Goal: Task Accomplishment & Management: Complete application form

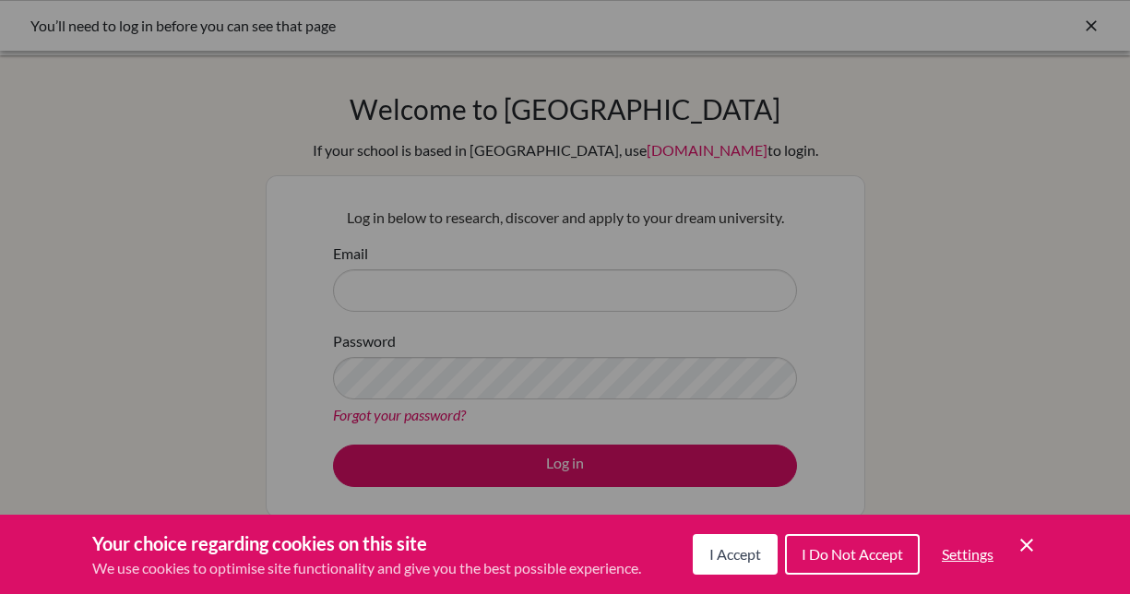
click at [733, 552] on span "I Accept" at bounding box center [735, 554] width 52 height 18
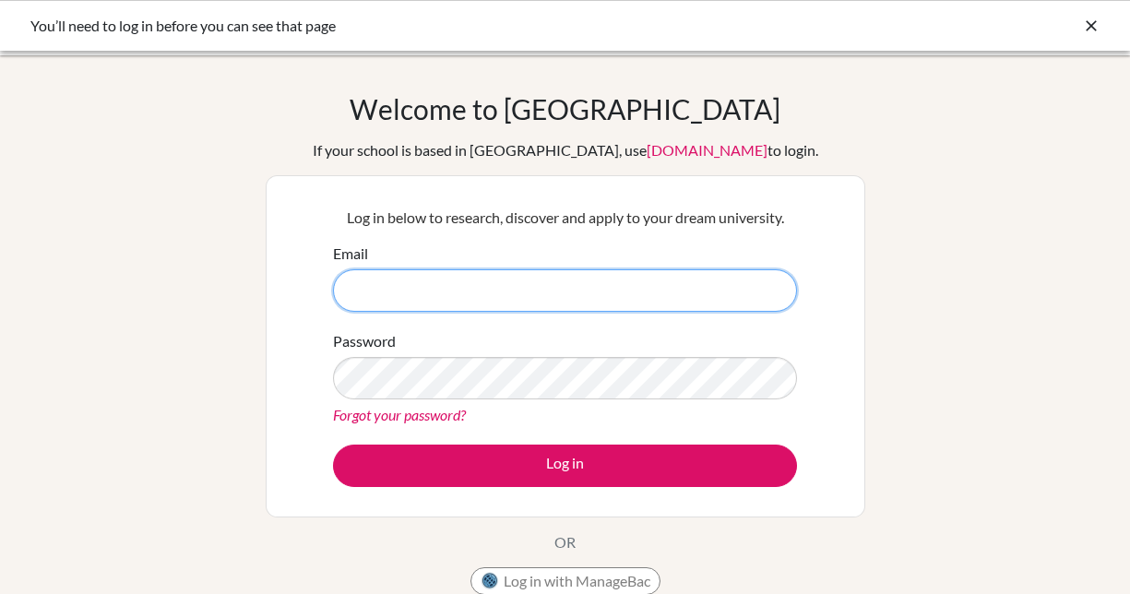
click at [473, 293] on input "Email" at bounding box center [565, 290] width 464 height 42
type input "[EMAIL_ADDRESS][DOMAIN_NAME]"
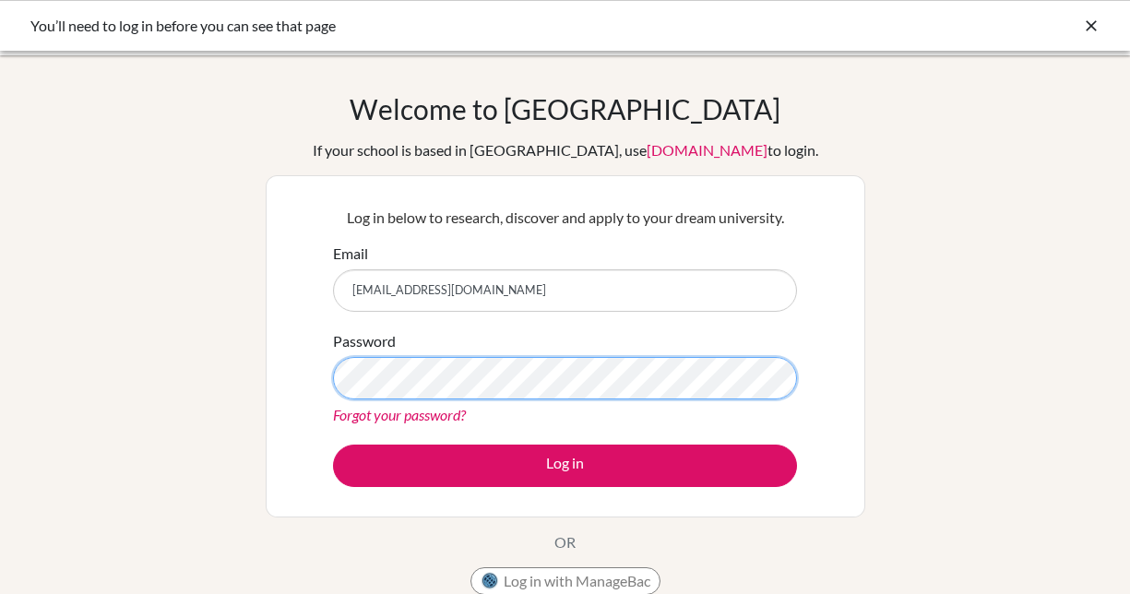
click at [565, 465] on button "Log in" at bounding box center [565, 466] width 464 height 42
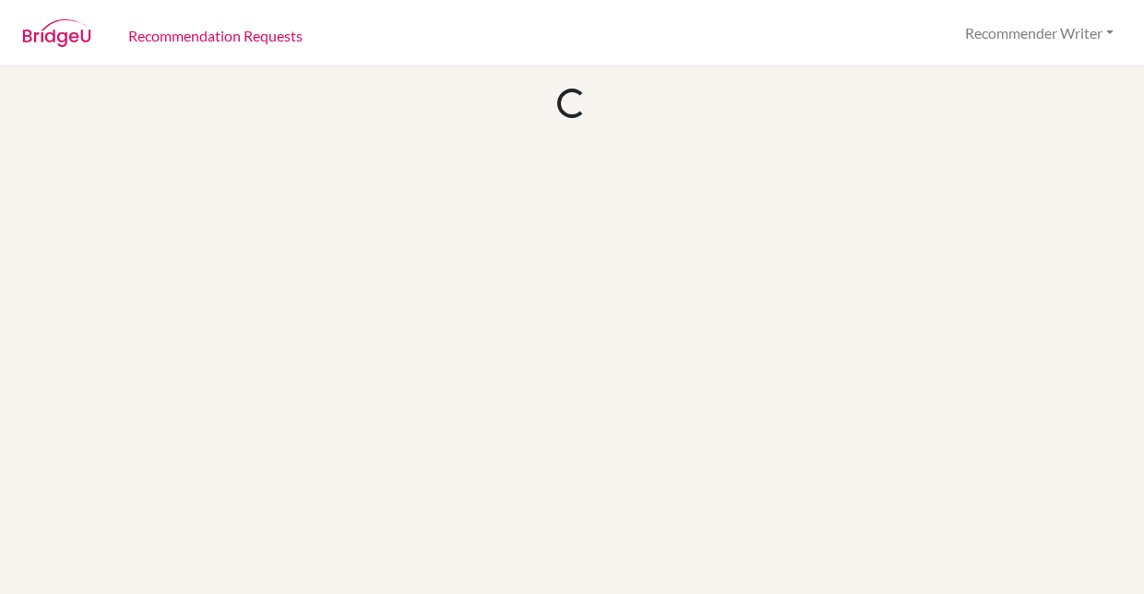
click at [573, 471] on div at bounding box center [572, 330] width 1144 height 528
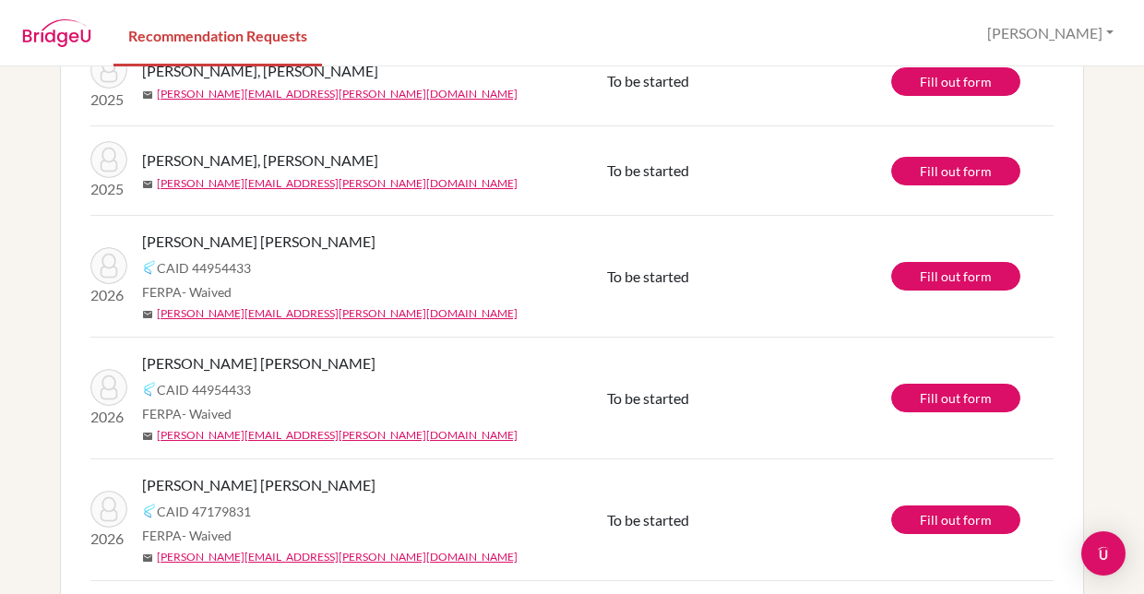
scroll to position [184, 0]
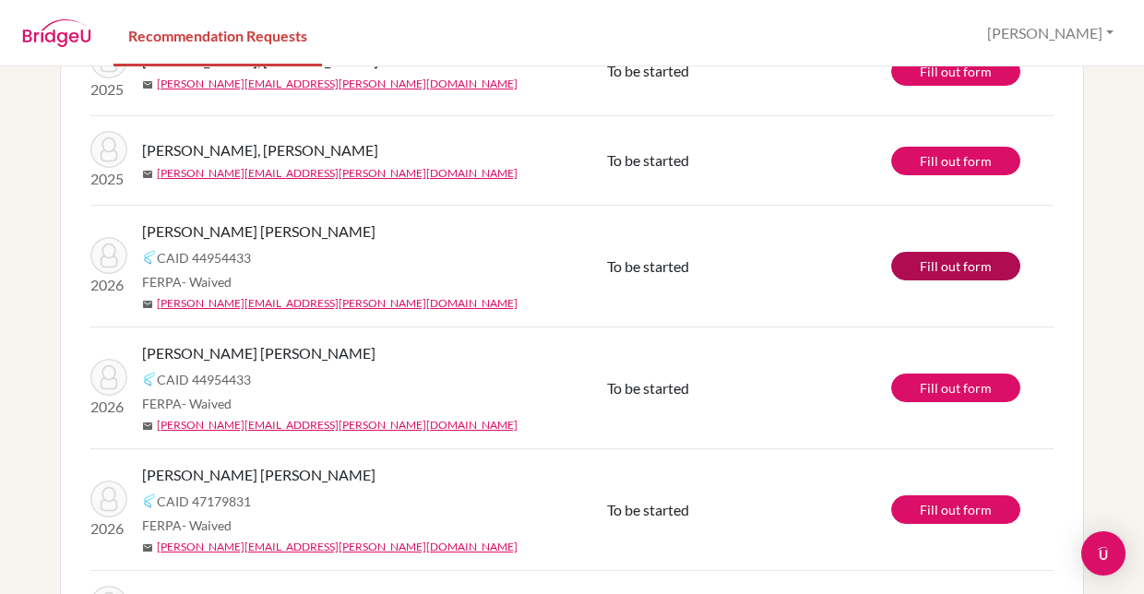
click at [946, 266] on link "Fill out form" at bounding box center [955, 266] width 129 height 29
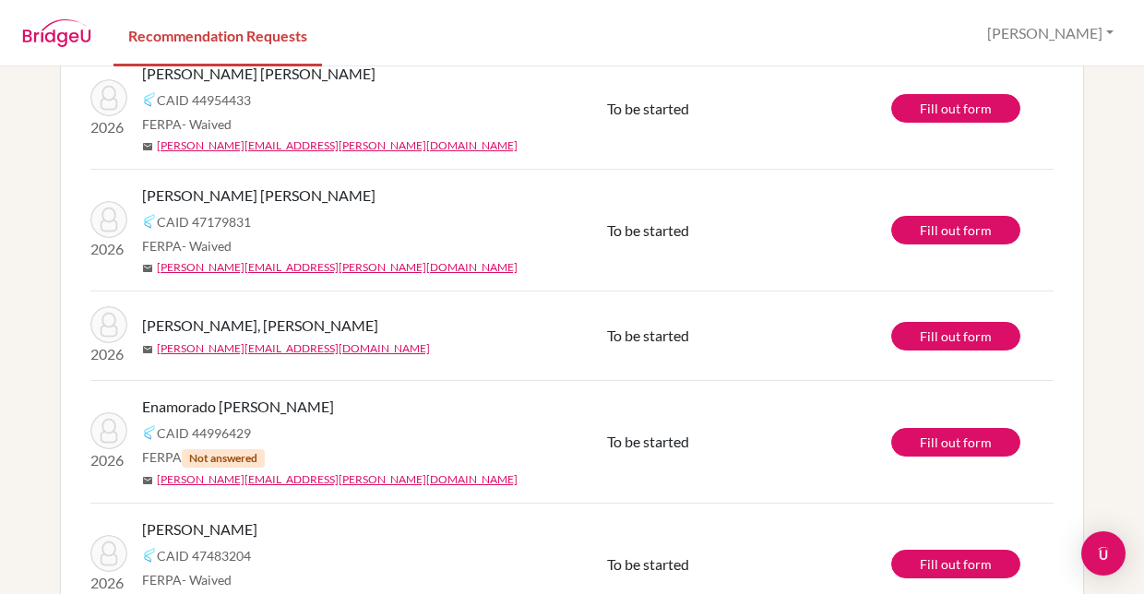
scroll to position [334, 0]
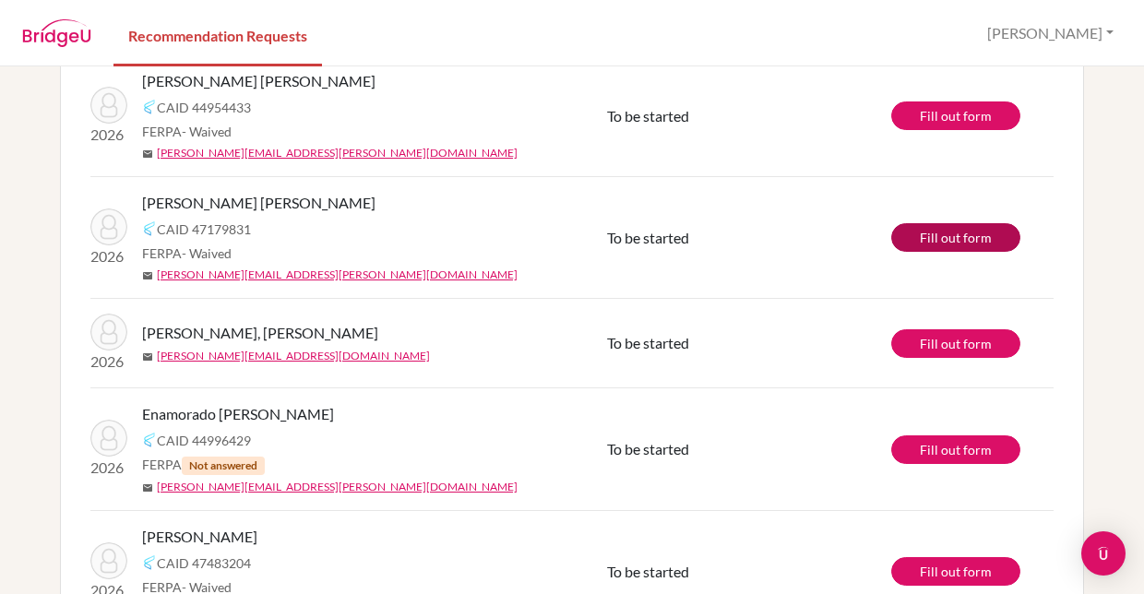
click at [944, 231] on link "Fill out form" at bounding box center [955, 237] width 129 height 29
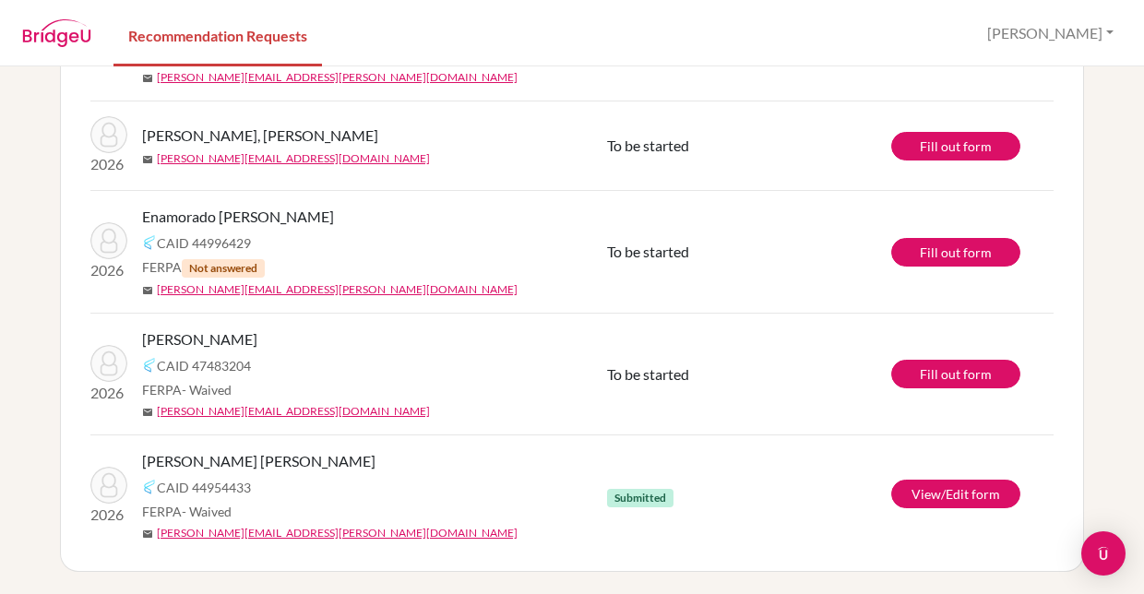
scroll to position [531, 0]
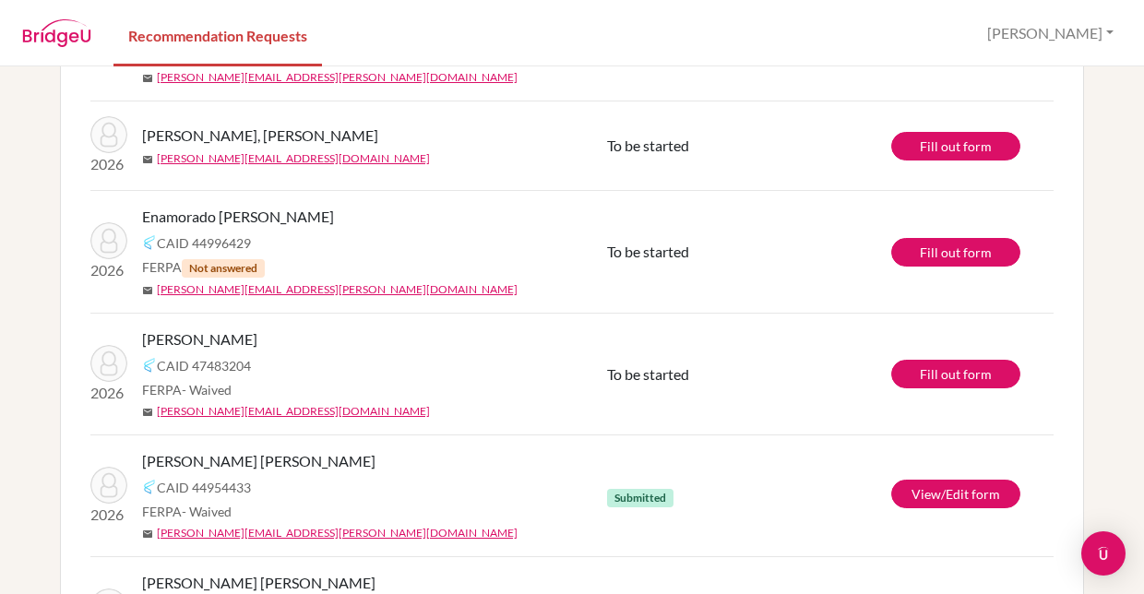
scroll to position [409, 0]
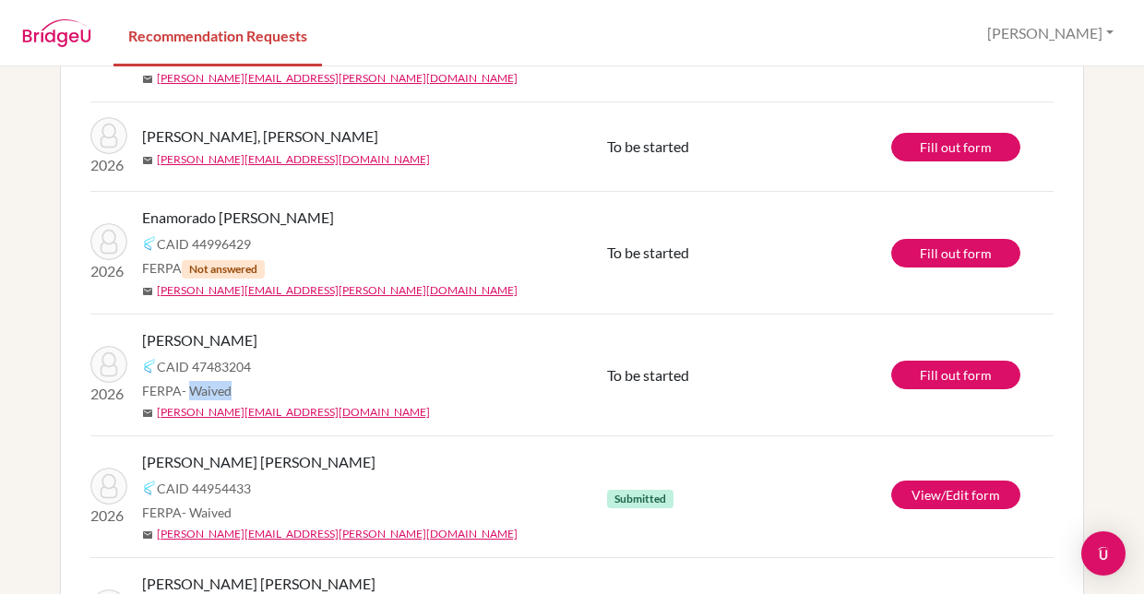
drag, startPoint x: 233, startPoint y: 390, endPoint x: 185, endPoint y: 392, distance: 48.0
click at [185, 392] on div "FERPA - Waived" at bounding box center [381, 390] width 479 height 19
copy span "Waived"
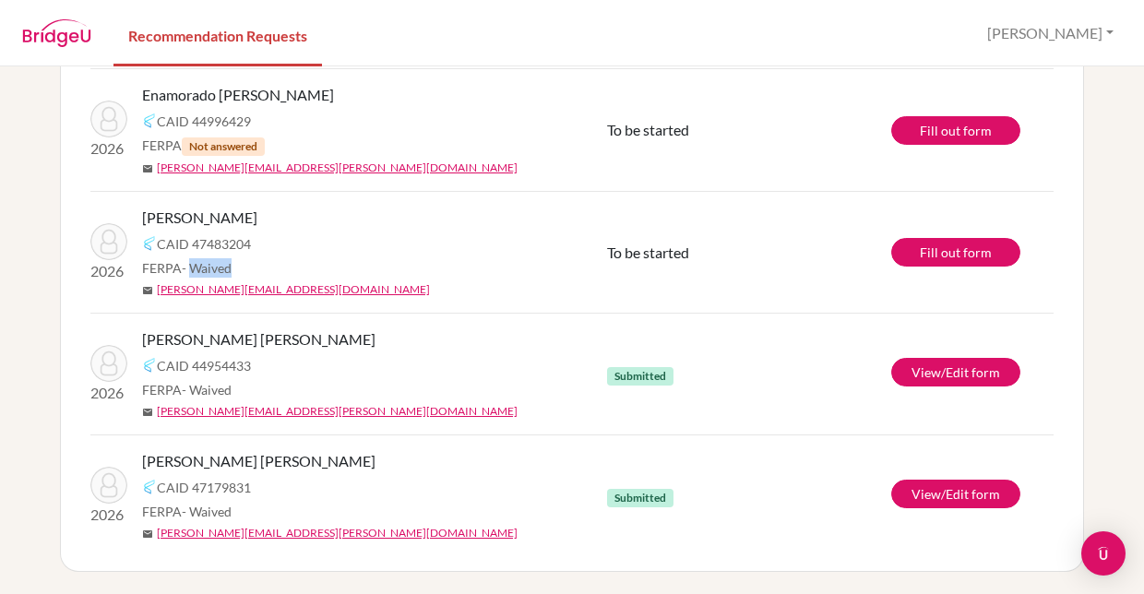
scroll to position [531, 0]
click at [785, 286] on td "To be started" at bounding box center [749, 253] width 284 height 122
